Goal: Use online tool/utility: Utilize a website feature to perform a specific function

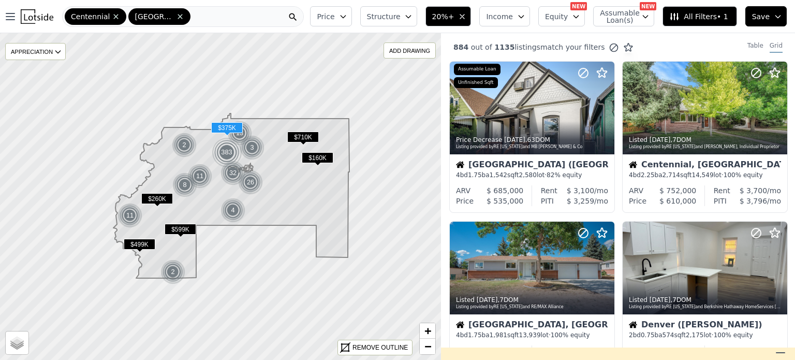
scroll to position [599, 0]
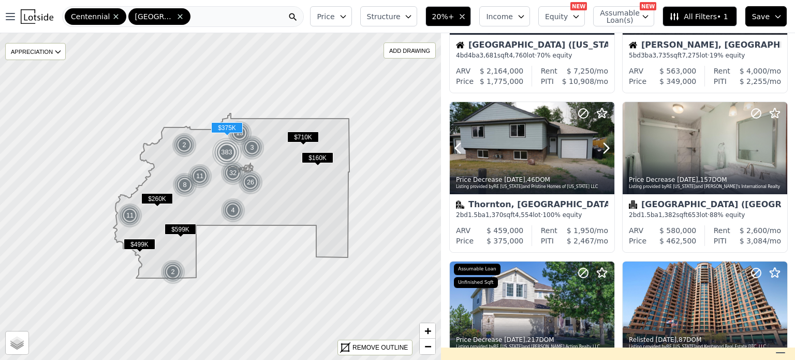
click at [575, 136] on div at bounding box center [581, 135] width 66 height 66
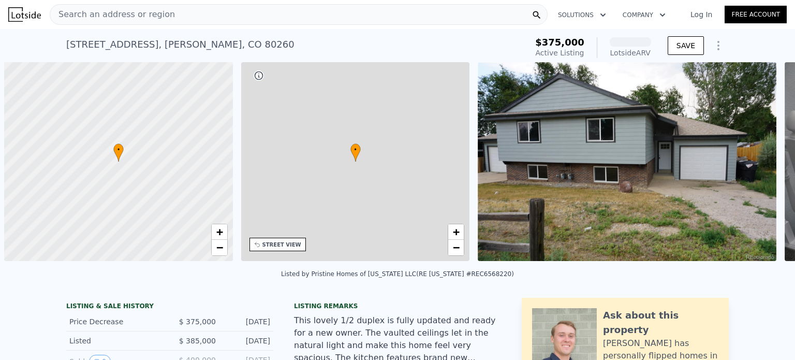
scroll to position [0, 4]
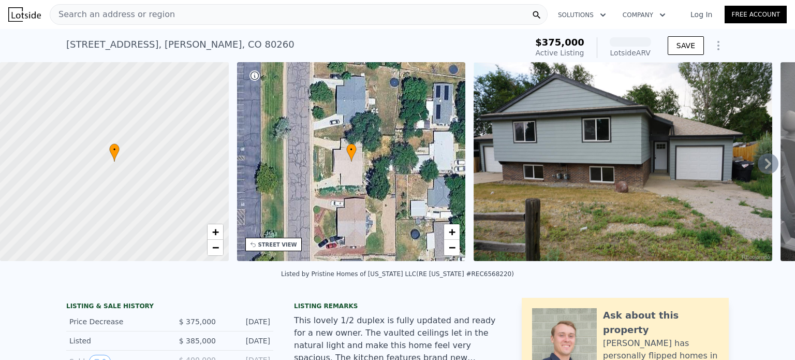
click at [133, 17] on span "Search an address or region" at bounding box center [112, 14] width 125 height 12
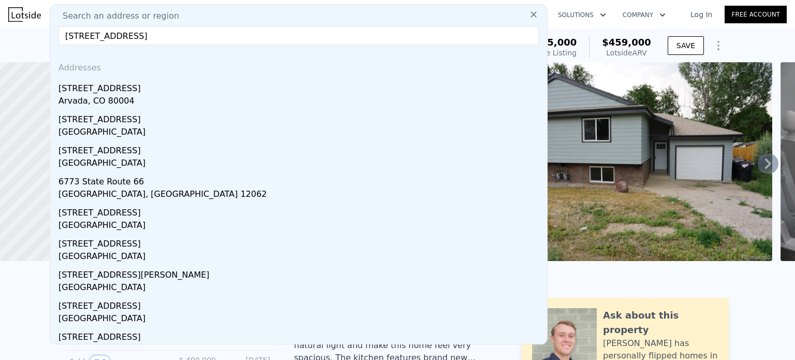
type input "[STREET_ADDRESS]"
click at [111, 93] on div "[STREET_ADDRESS]" at bounding box center [300, 86] width 484 height 17
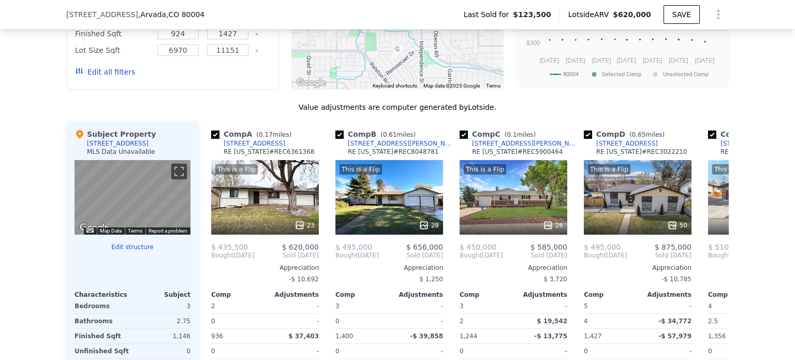
scroll to position [914, 0]
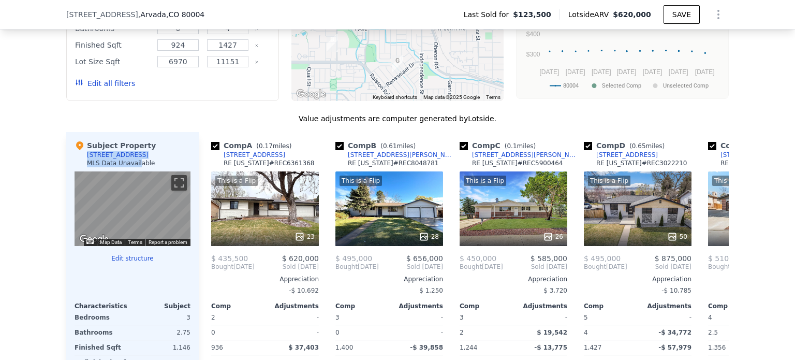
drag, startPoint x: 128, startPoint y: 161, endPoint x: 84, endPoint y: 162, distance: 44.0
click at [84, 162] on div "Subject Property [STREET_ADDRESS] MLS Data Unavailable" at bounding box center [133, 155] width 116 height 31
copy div "[STREET_ADDRESS] MLS Data Unavail"
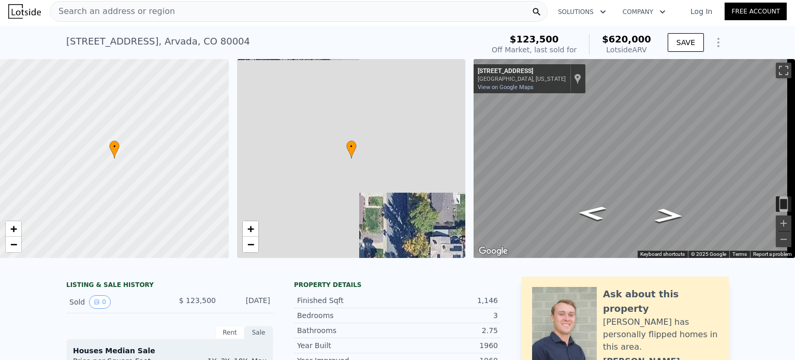
scroll to position [0, 0]
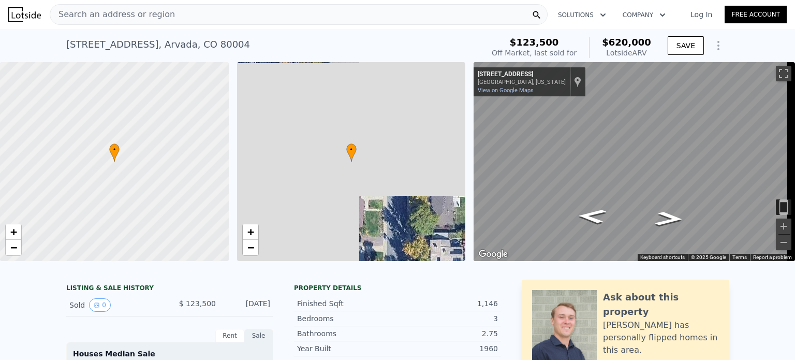
click at [712, 47] on icon "Show Options" at bounding box center [718, 45] width 12 height 12
click at [715, 43] on icon "Show Options" at bounding box center [718, 45] width 12 height 12
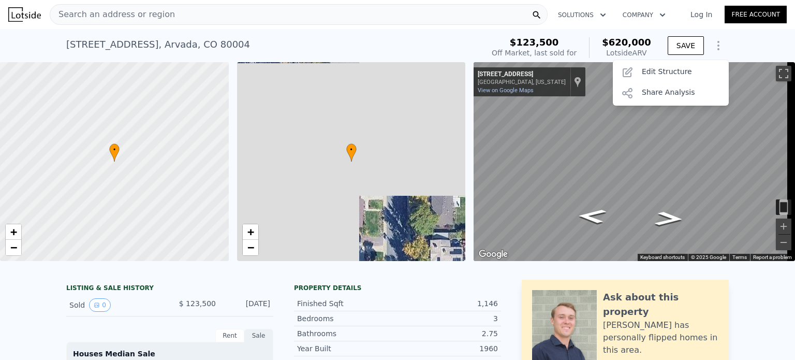
click at [666, 74] on div "Edit Structure" at bounding box center [671, 72] width 116 height 21
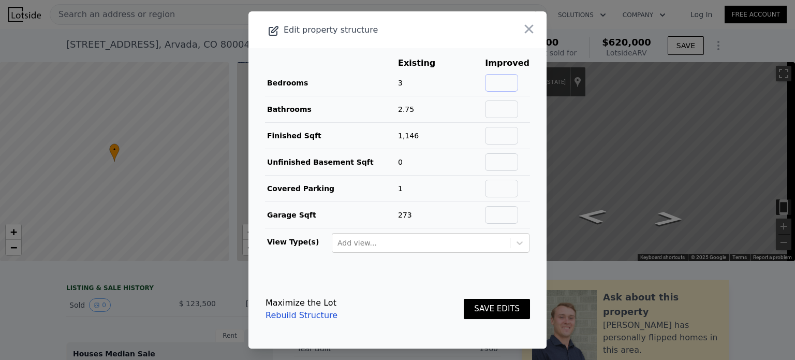
click at [497, 86] on input "text" at bounding box center [501, 83] width 33 height 18
type input "3"
type input "4"
click at [502, 110] on input "text" at bounding box center [501, 109] width 33 height 18
type input "3"
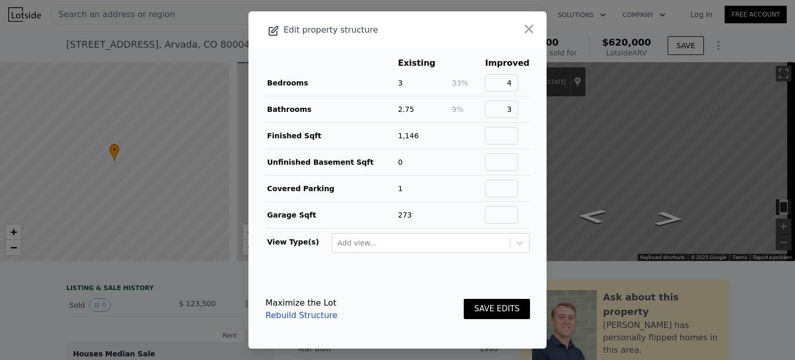
click at [532, 146] on main "Existing Improved Bedrooms 3 33% 4 Bathrooms 2.75 9% 3 Finished Sqft 1,146 Unfi…" at bounding box center [397, 158] width 298 height 221
click at [501, 135] on input "text" at bounding box center [501, 136] width 33 height 18
type input "2292"
click at [498, 308] on button "SAVE EDITS" at bounding box center [497, 309] width 66 height 20
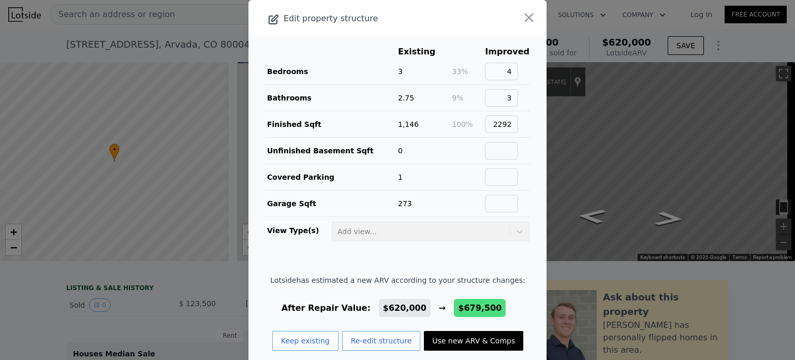
click at [434, 341] on button "Use new ARV & Comps" at bounding box center [473, 341] width 99 height 20
type input "3"
type input "2"
type input "2.75"
type input "1781"
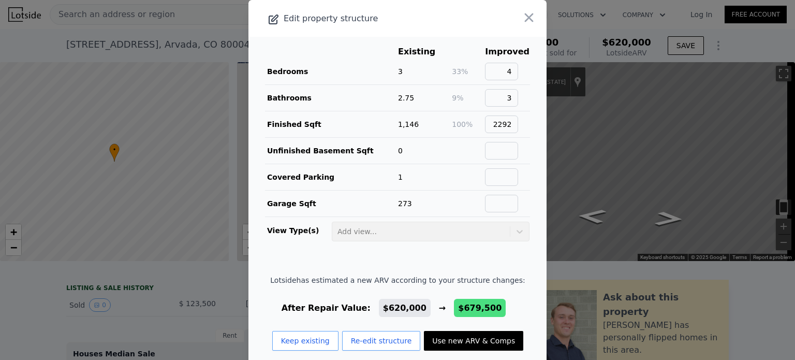
type input "2820"
type input "7253"
type input "9145"
type input "$ 679,500"
type input "$ 501,894"
